Goal: Navigation & Orientation: Find specific page/section

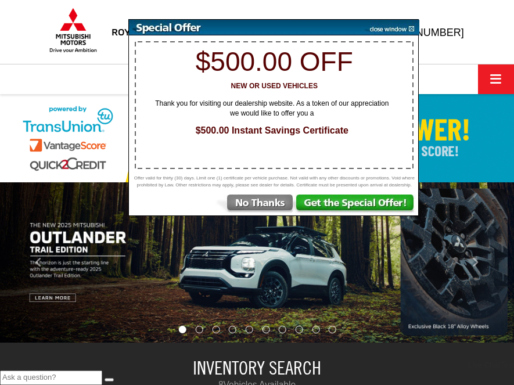
select select "Mitsubishi"
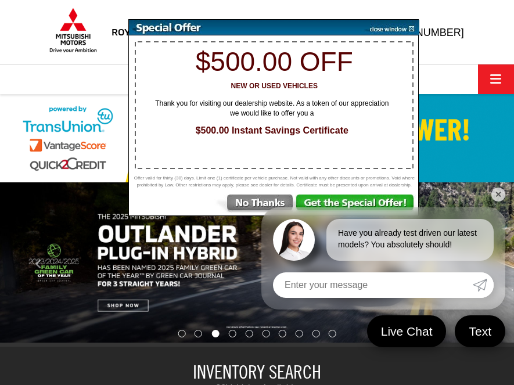
click at [367, 202] on img at bounding box center [356, 205] width 123 height 21
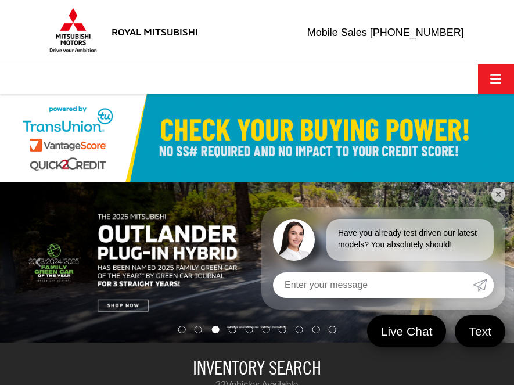
click at [502, 192] on link "✕" at bounding box center [498, 195] width 14 height 14
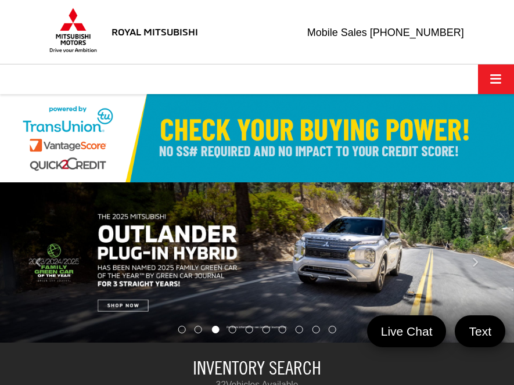
click at [319, 141] on img at bounding box center [257, 138] width 514 height 88
